Goal: Task Accomplishment & Management: Manage account settings

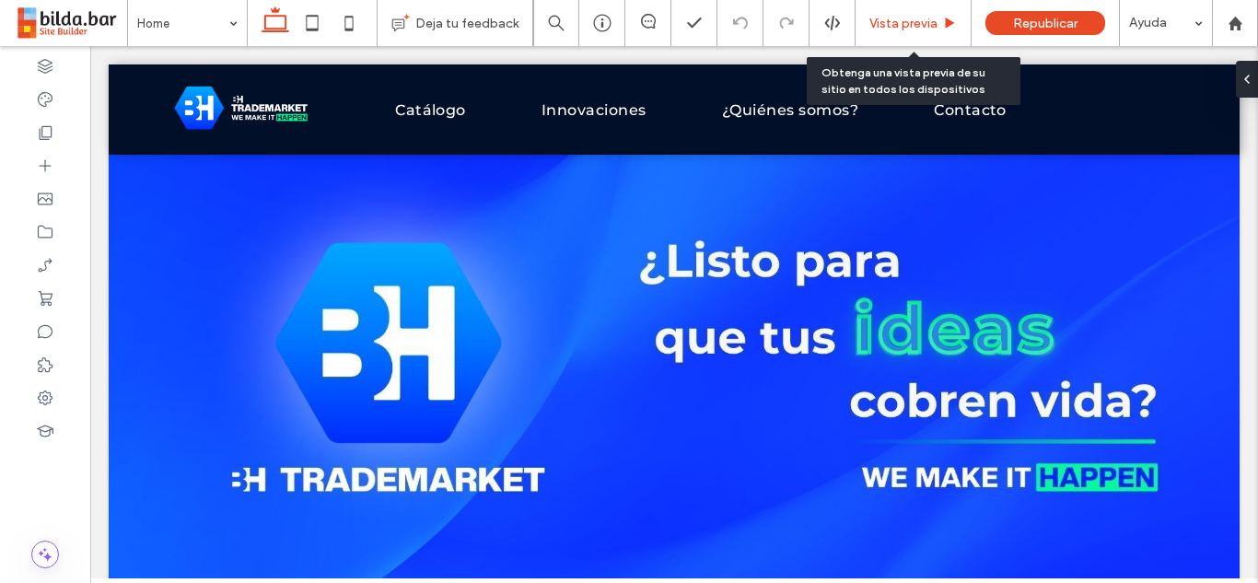
click at [910, 16] on span "Vista previa" at bounding box center [904, 24] width 68 height 16
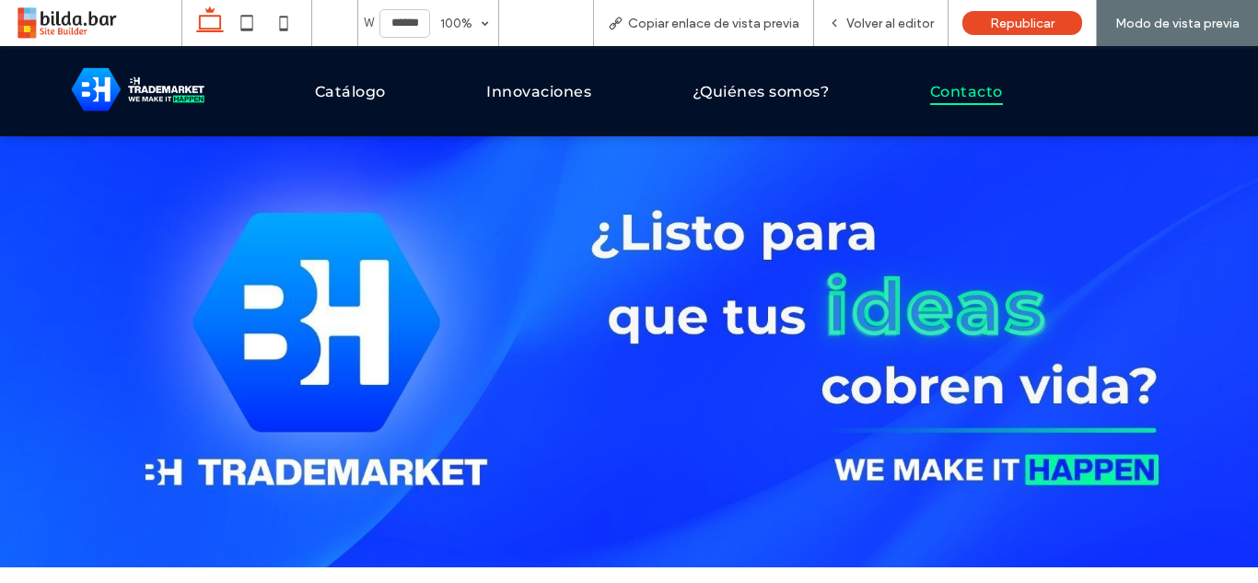
click at [958, 89] on span "Contacto" at bounding box center [966, 91] width 73 height 27
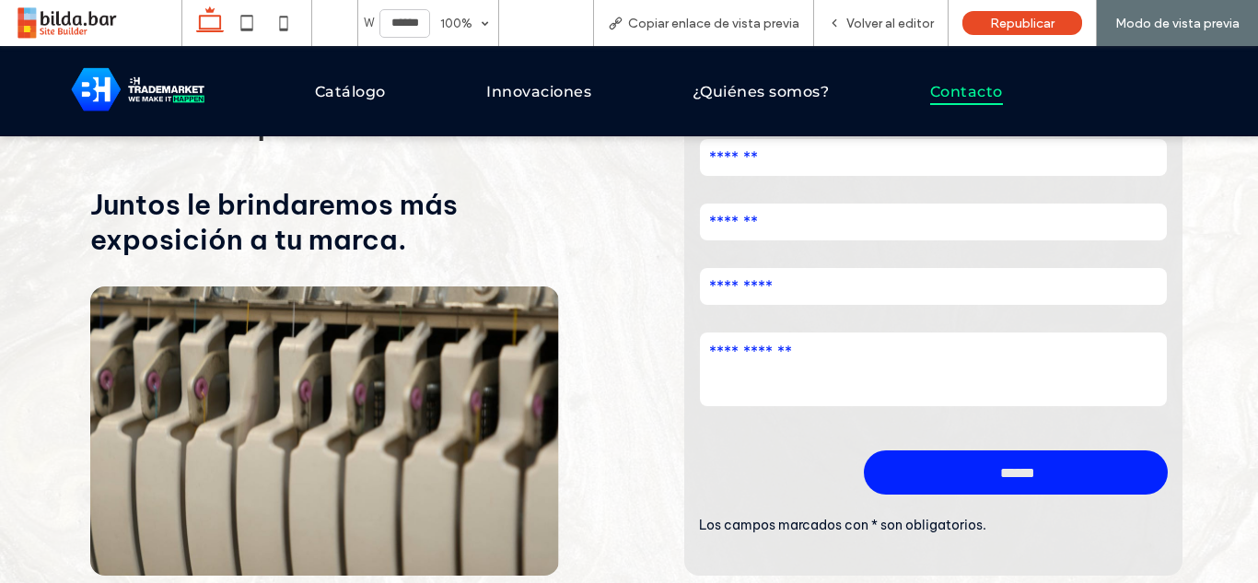
scroll to position [201, 0]
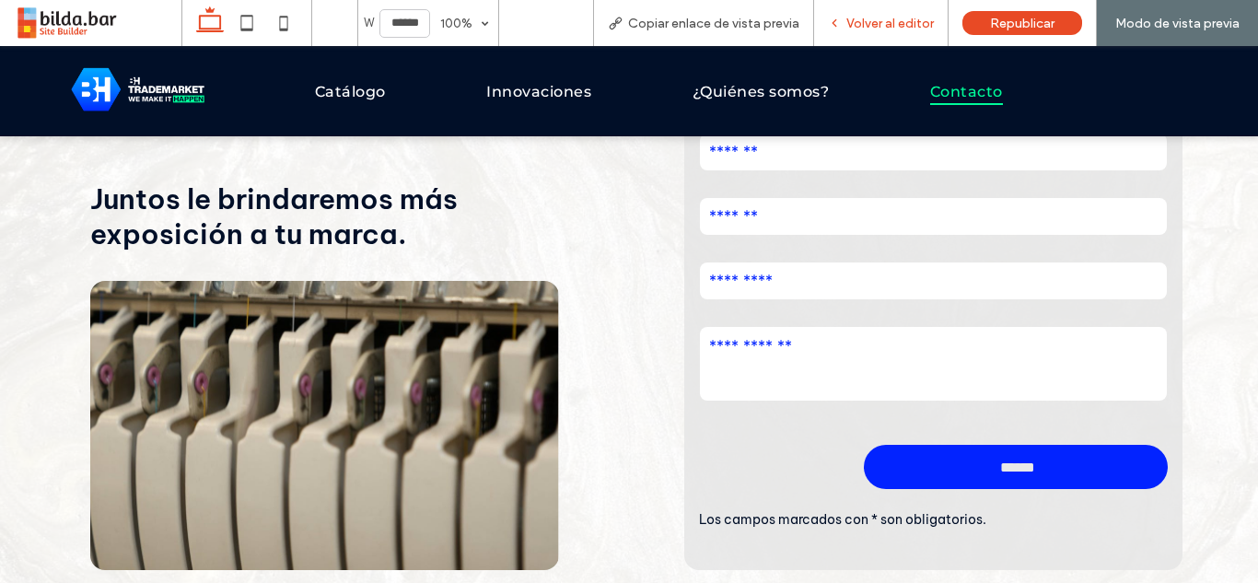
click at [884, 21] on span "Volver al editor" at bounding box center [891, 24] width 88 height 16
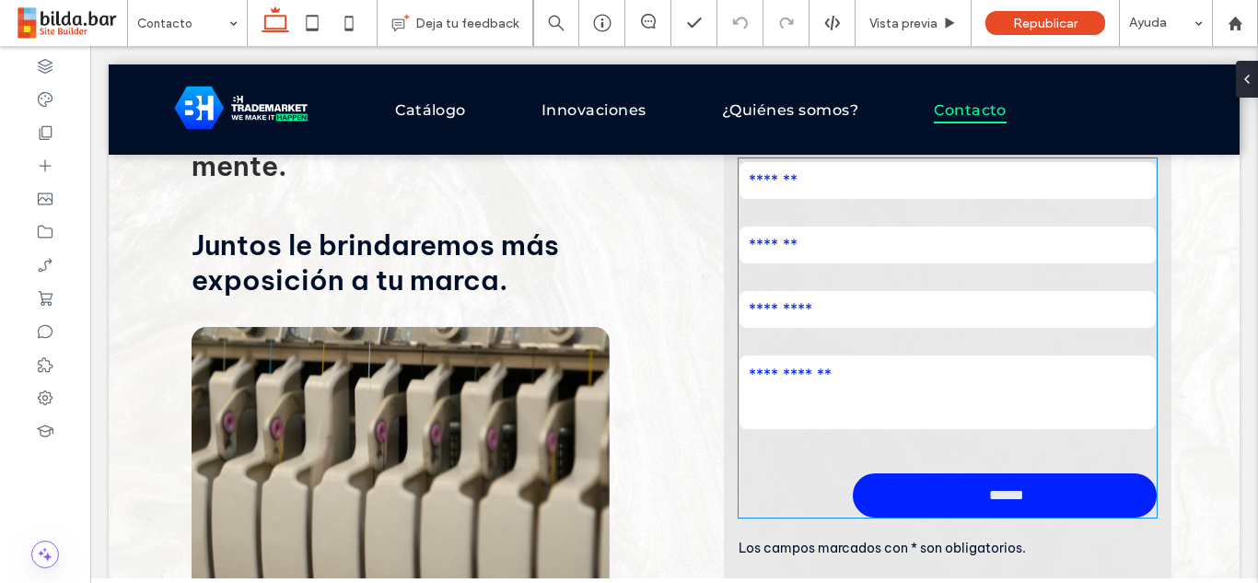
click at [846, 232] on input "email" at bounding box center [948, 245] width 416 height 37
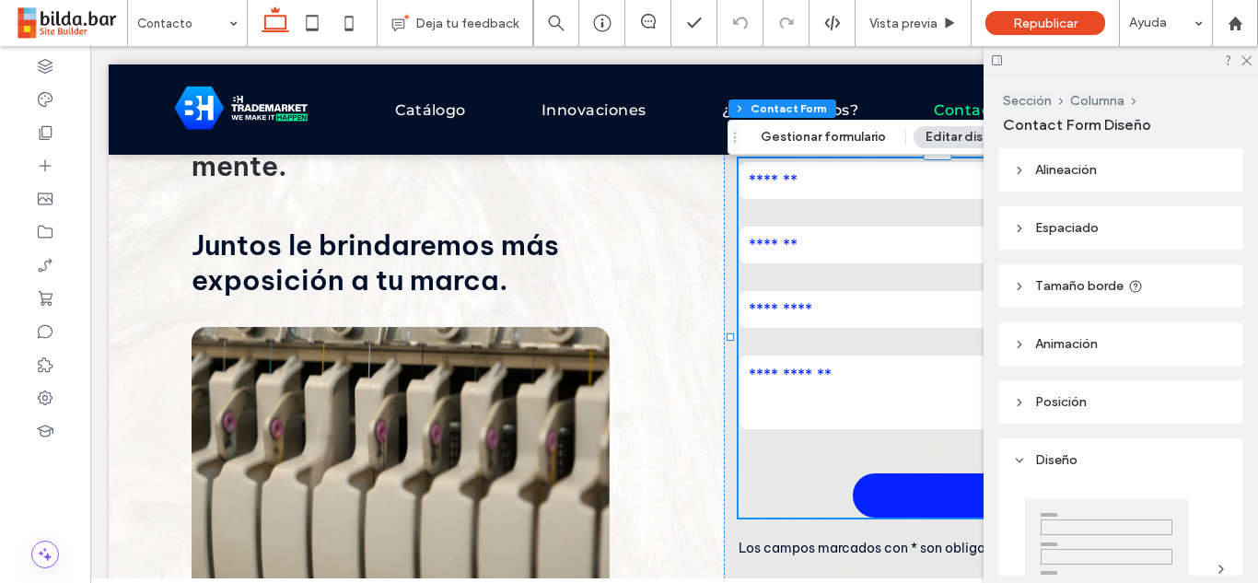
type input "*"
click at [955, 133] on button "Editar diseño" at bounding box center [966, 137] width 105 height 22
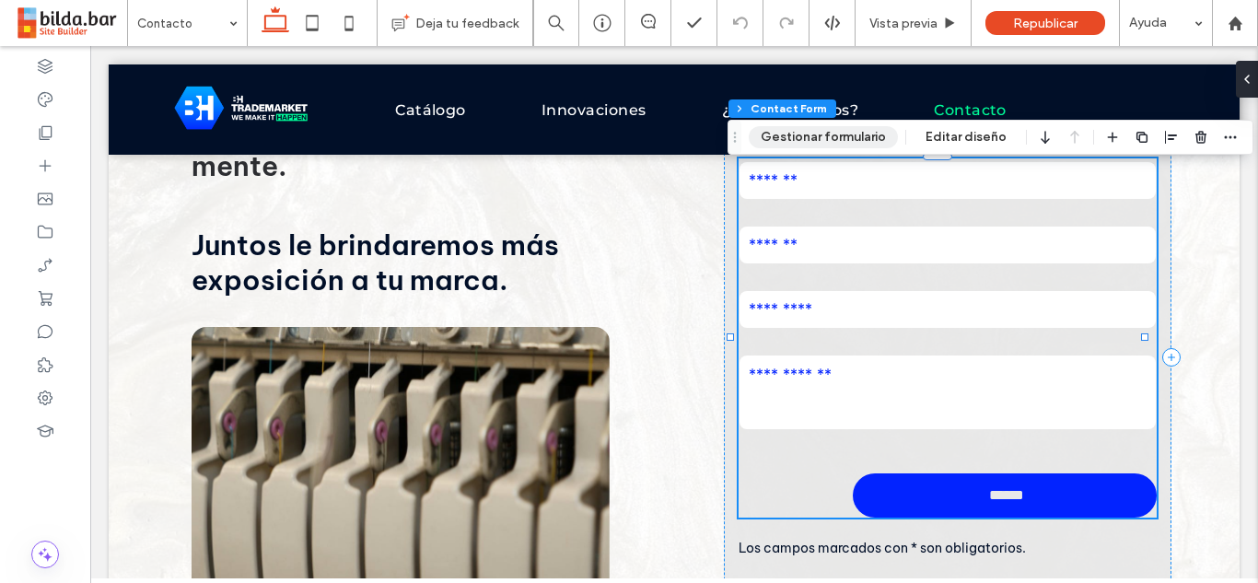
click at [863, 132] on button "Gestionar formulario" at bounding box center [823, 137] width 149 height 22
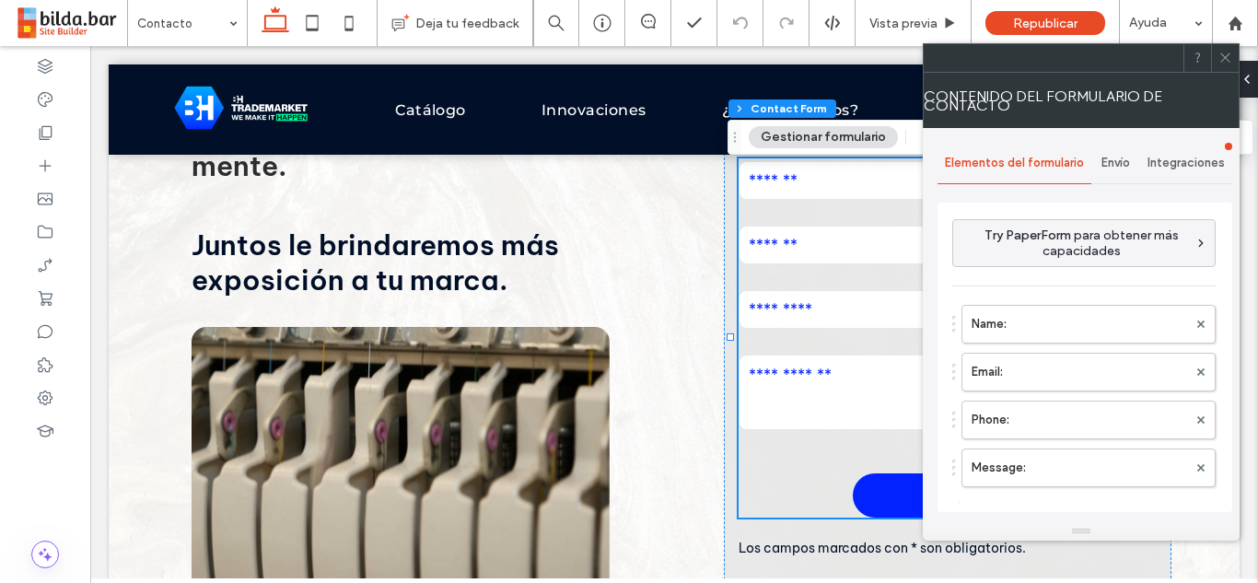
click at [1118, 167] on span "Envío" at bounding box center [1116, 163] width 29 height 15
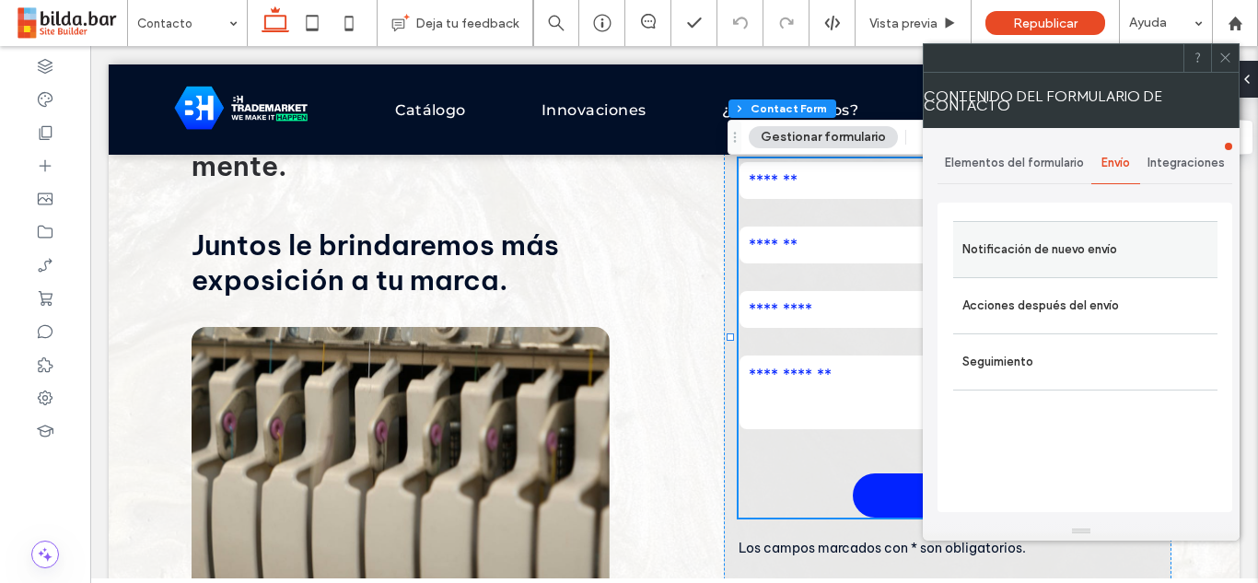
click at [1037, 255] on label "Notificación de nuevo envío" at bounding box center [1086, 249] width 246 height 37
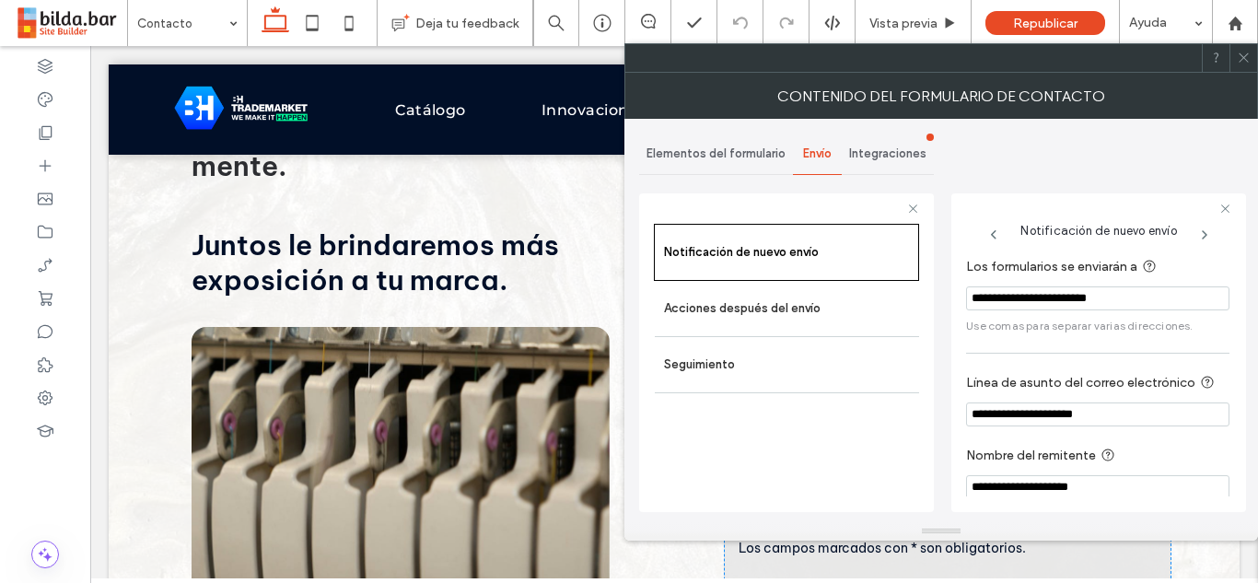
click at [1045, 296] on input "**********" at bounding box center [1097, 298] width 263 height 24
click at [1250, 62] on icon at bounding box center [1244, 58] width 14 height 14
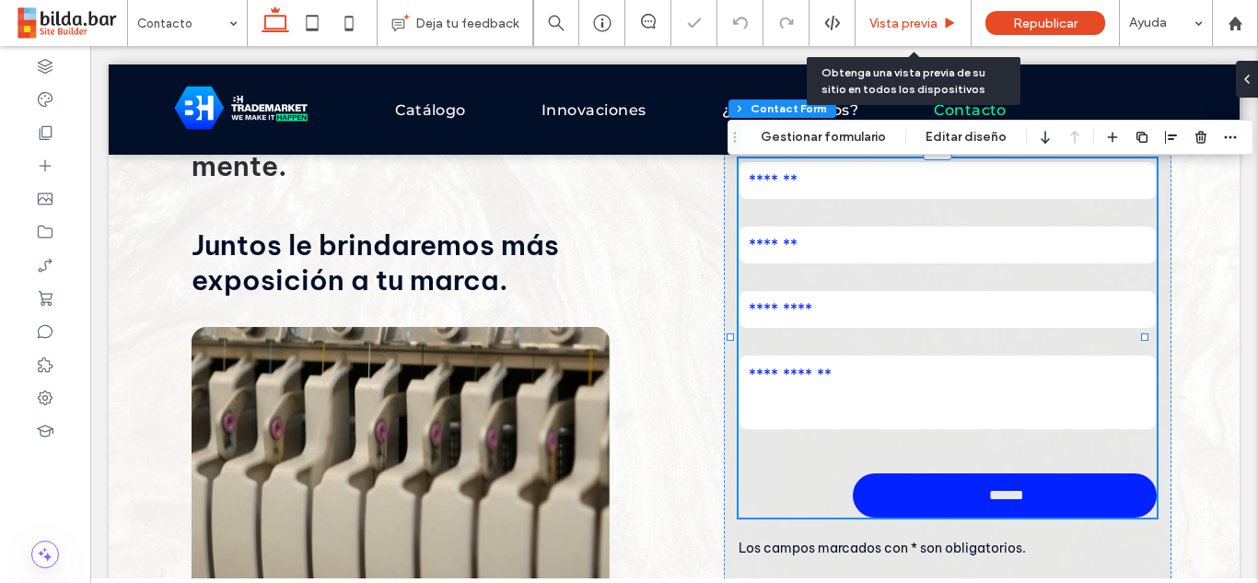
drag, startPoint x: 913, startPoint y: 20, endPoint x: 658, endPoint y: 218, distance: 323.0
click at [913, 20] on span "Vista previa" at bounding box center [904, 24] width 68 height 16
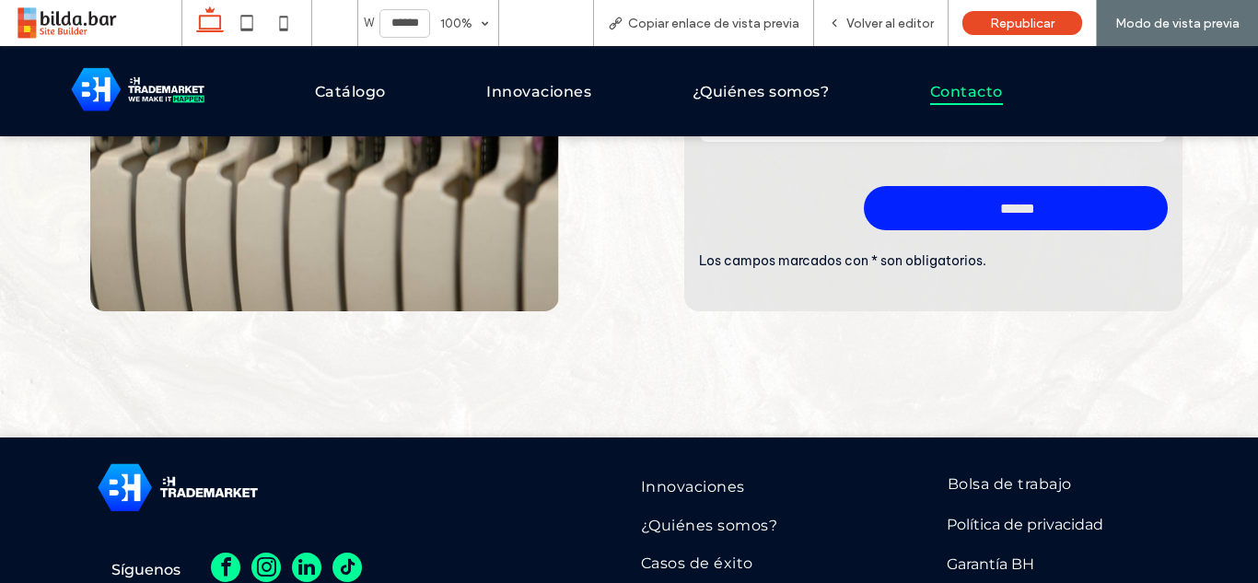
scroll to position [580, 0]
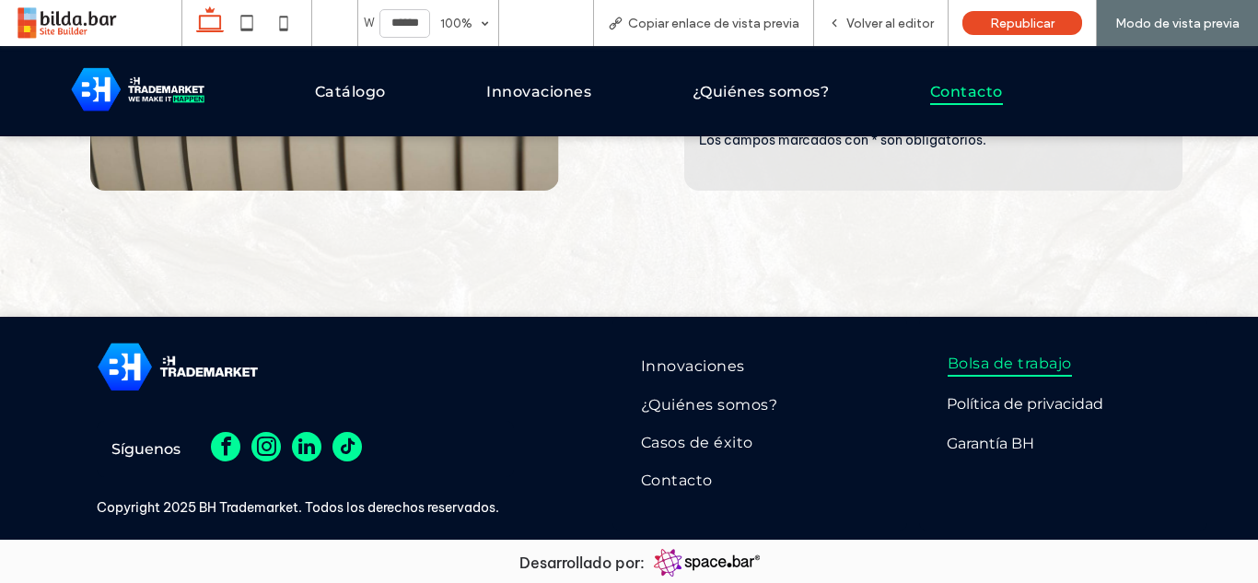
click at [987, 358] on span "Bolsa de trabajo" at bounding box center [1010, 363] width 124 height 27
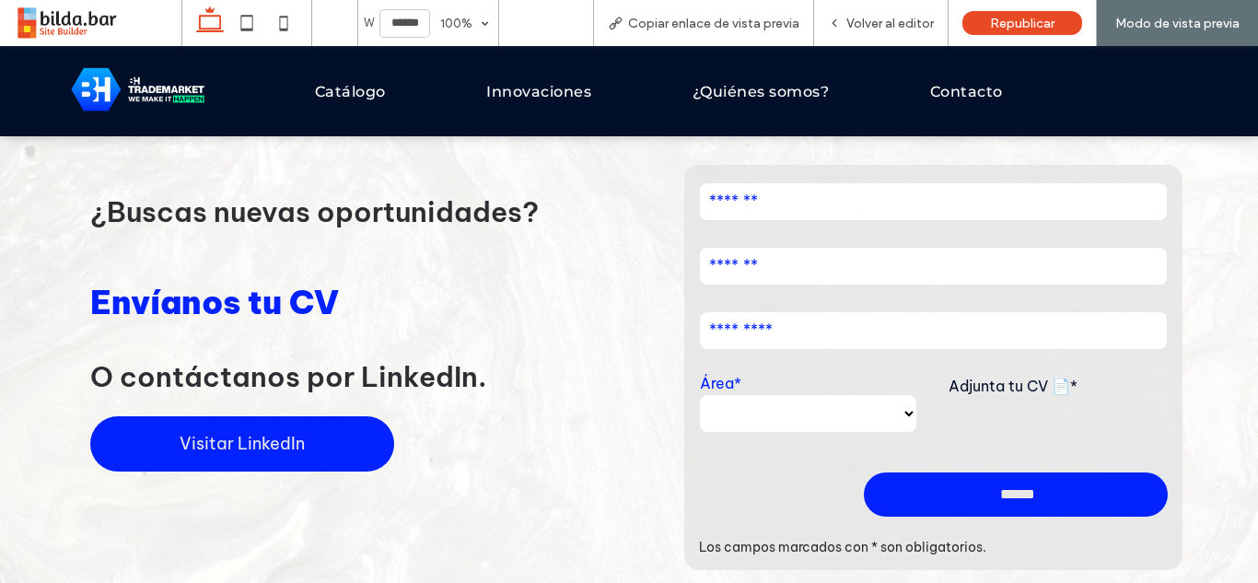
scroll to position [140, 0]
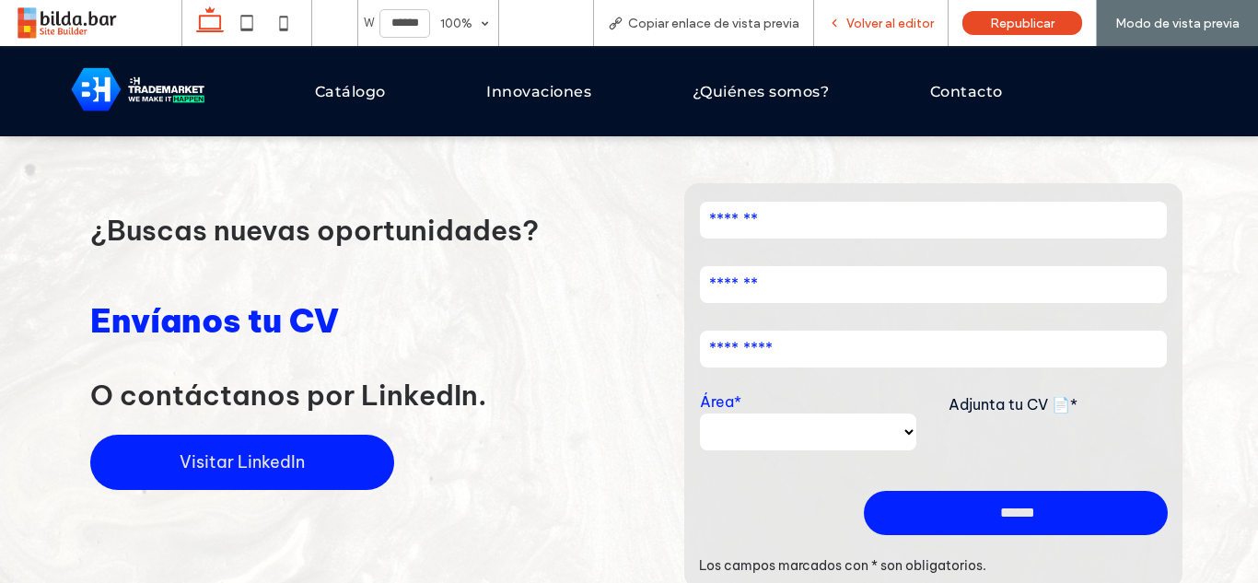
click at [884, 21] on span "Volver al editor" at bounding box center [891, 24] width 88 height 16
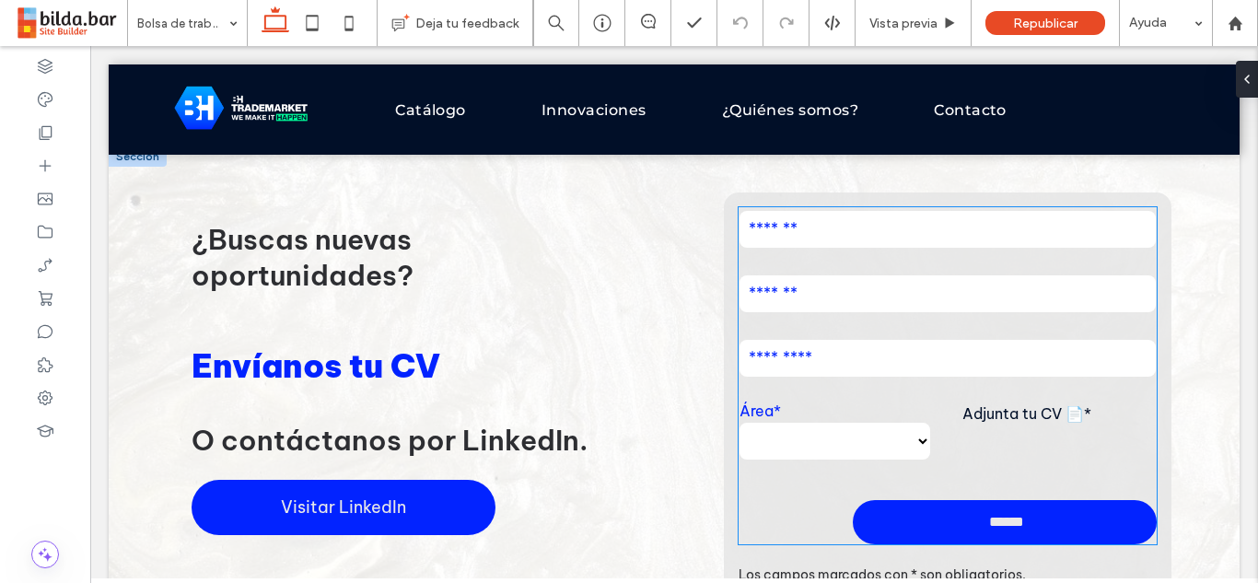
click at [918, 288] on input "email" at bounding box center [948, 293] width 416 height 37
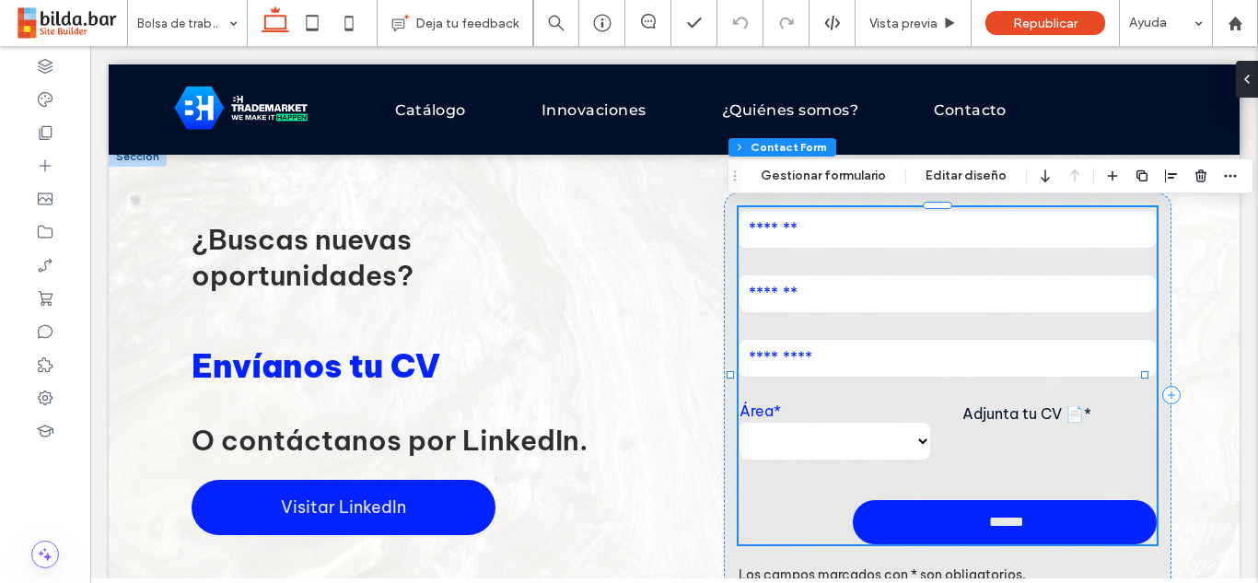
type input "*"
click at [828, 179] on button "Gestionar formulario" at bounding box center [823, 176] width 149 height 22
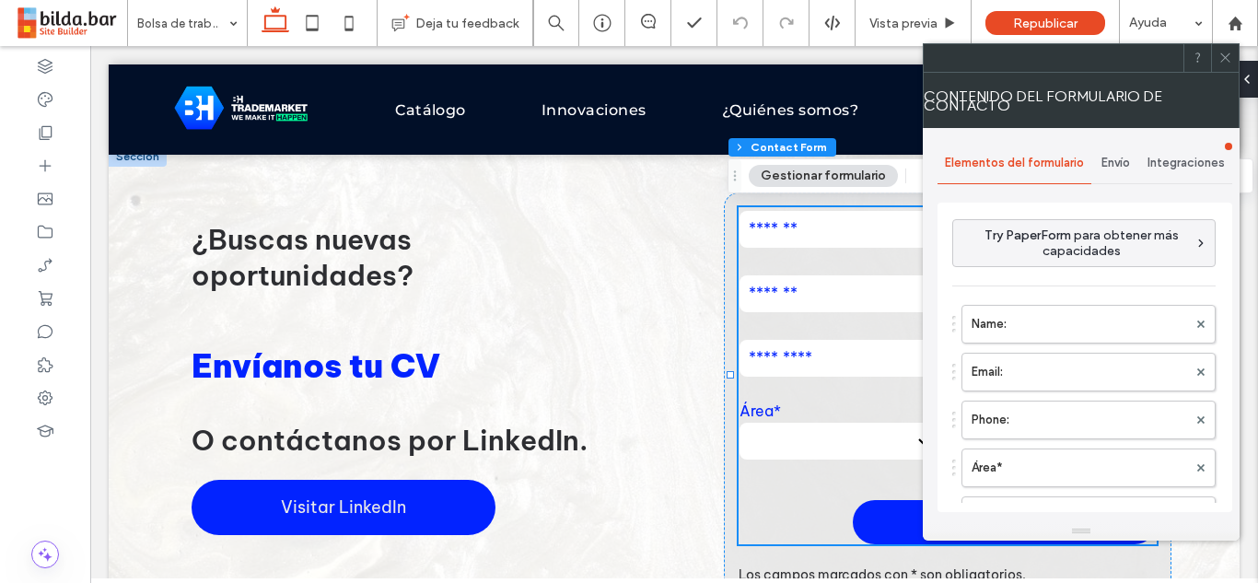
click at [1120, 165] on span "Envío" at bounding box center [1116, 163] width 29 height 15
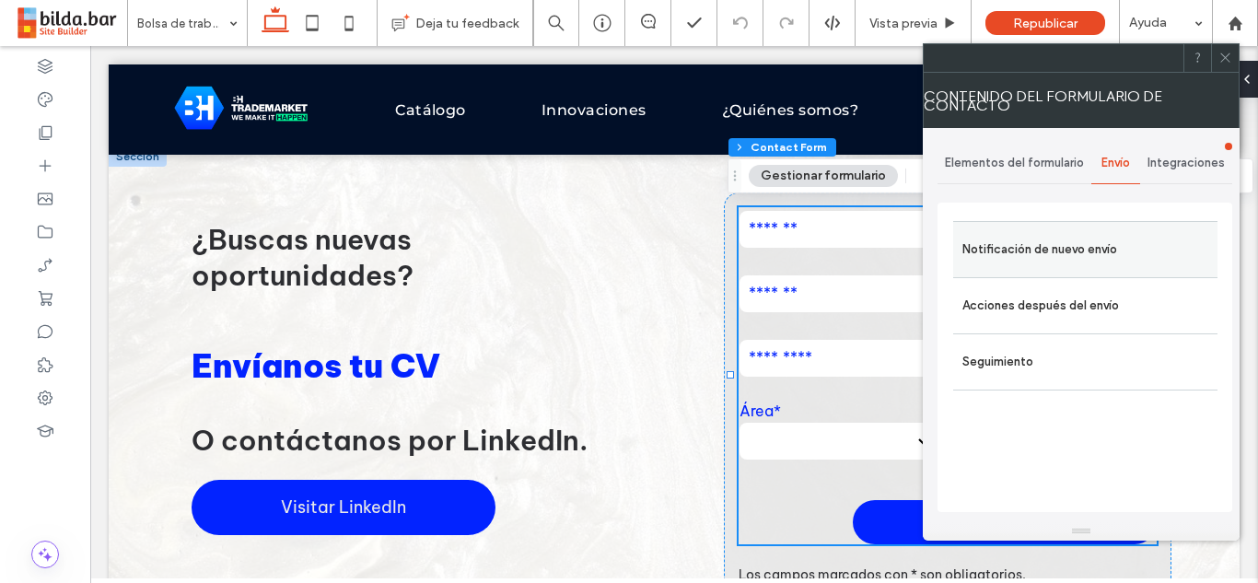
click at [1093, 243] on label "Notificación de nuevo envío" at bounding box center [1086, 249] width 246 height 37
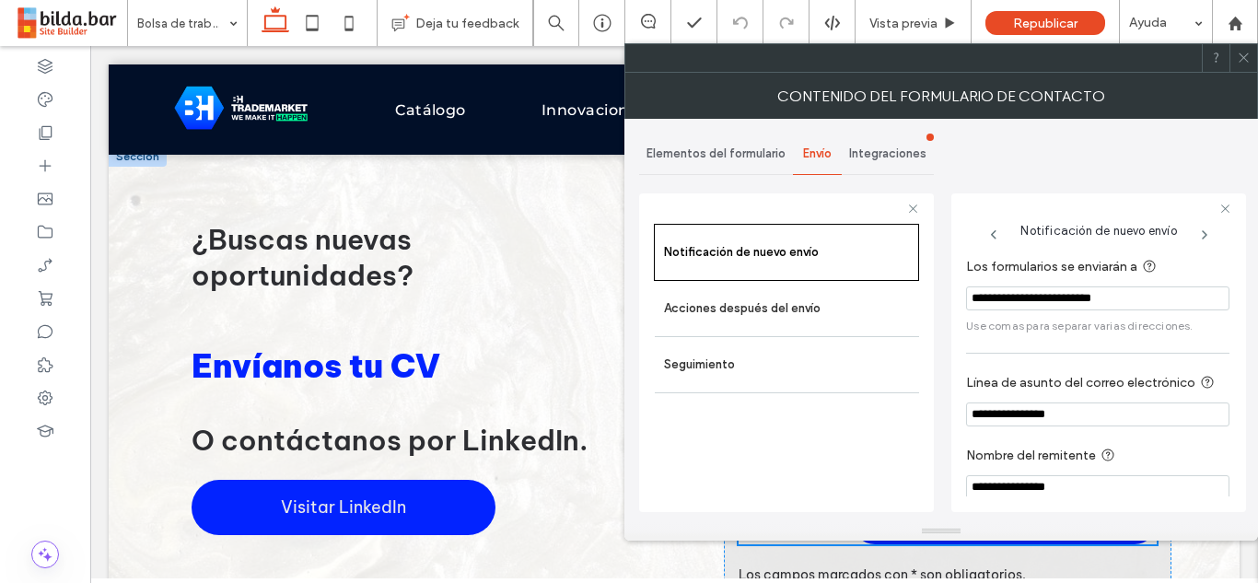
click at [1048, 301] on input "**********" at bounding box center [1097, 298] width 263 height 24
